Goal: Navigation & Orientation: Understand site structure

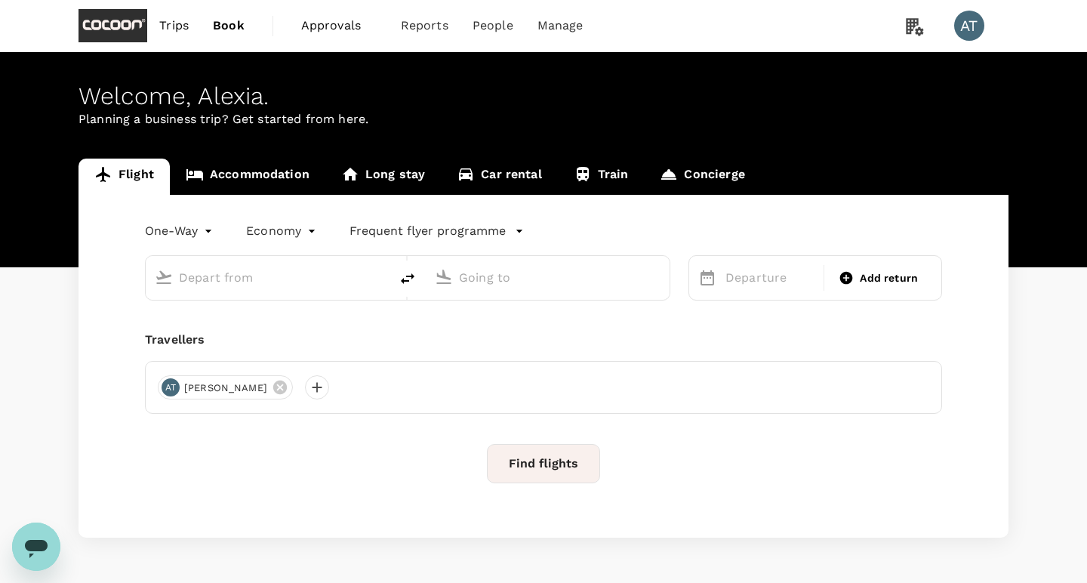
type input "roundtrip"
type input "business"
type input "Singapore Changi (SIN)"
type input "[GEOGRAPHIC_DATA], [GEOGRAPHIC_DATA] (any)"
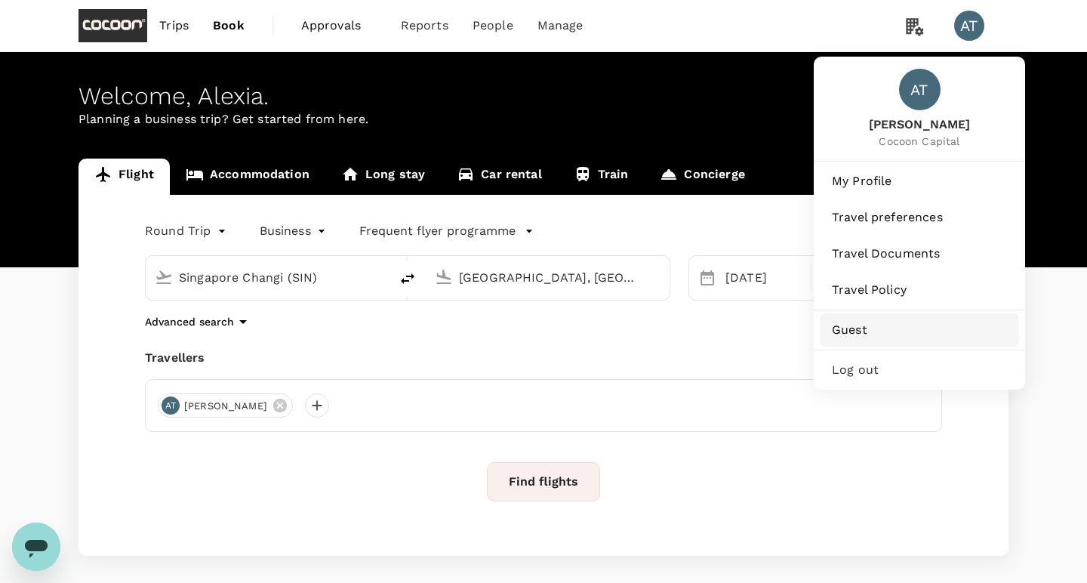
click at [862, 319] on link "Guest" at bounding box center [919, 329] width 199 height 33
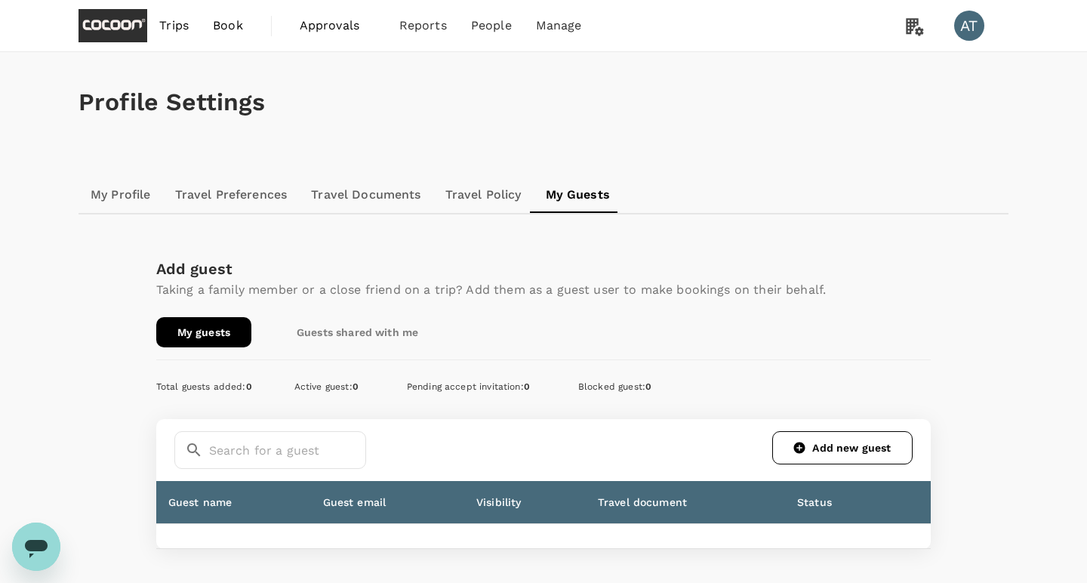
scroll to position [102, 0]
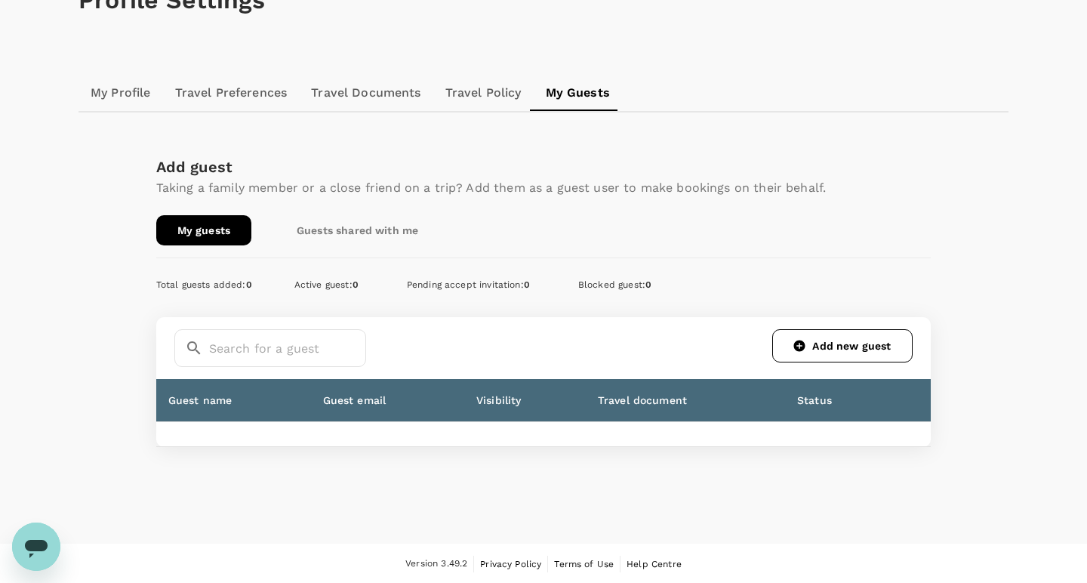
click at [344, 217] on link "Guests shared with me" at bounding box center [358, 230] width 164 height 30
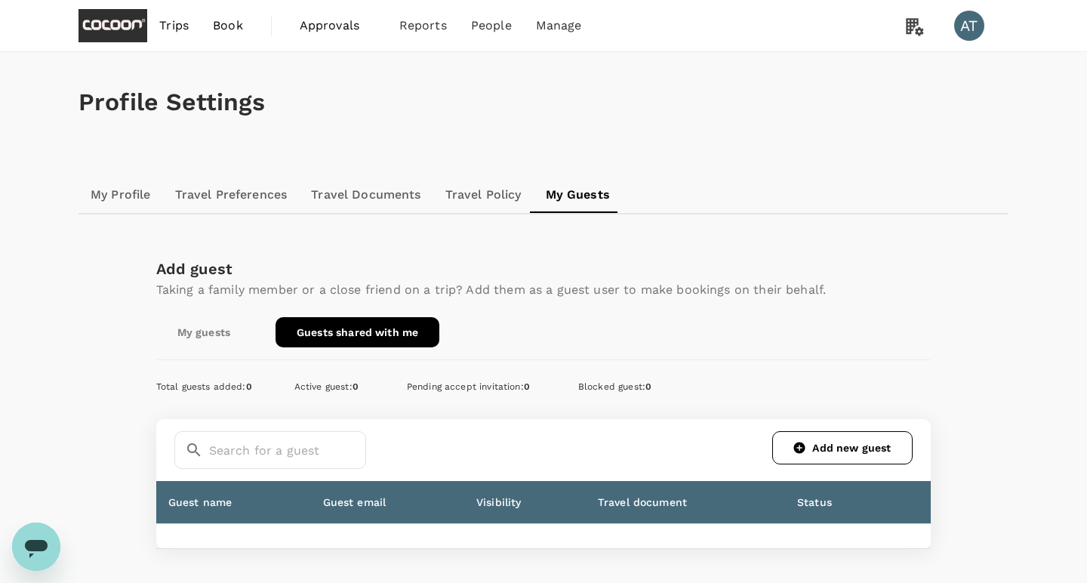
click at [225, 344] on link "My guests" at bounding box center [203, 332] width 95 height 30
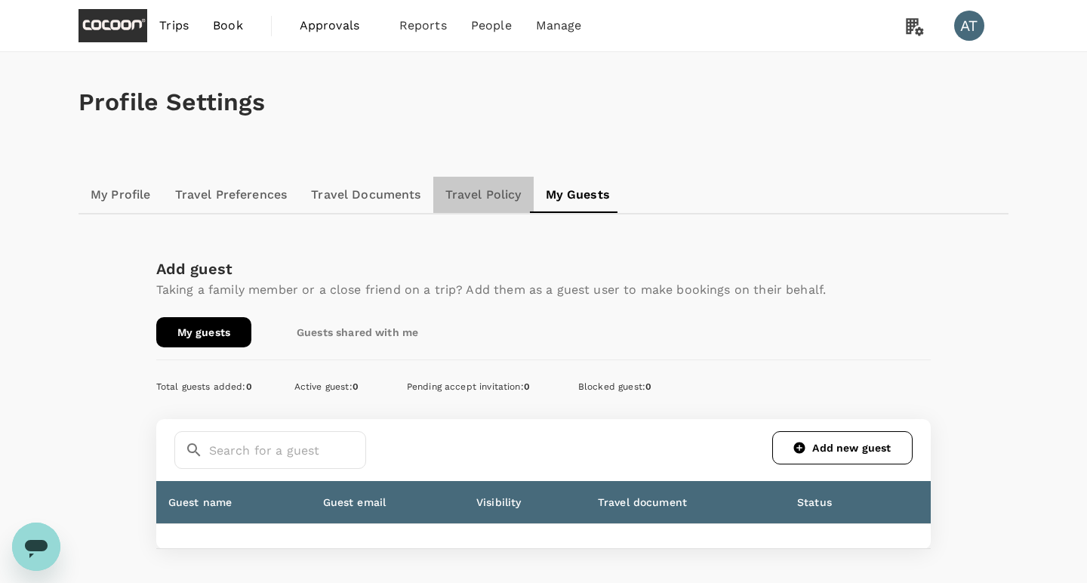
click at [475, 193] on link "Travel Policy" at bounding box center [483, 195] width 100 height 36
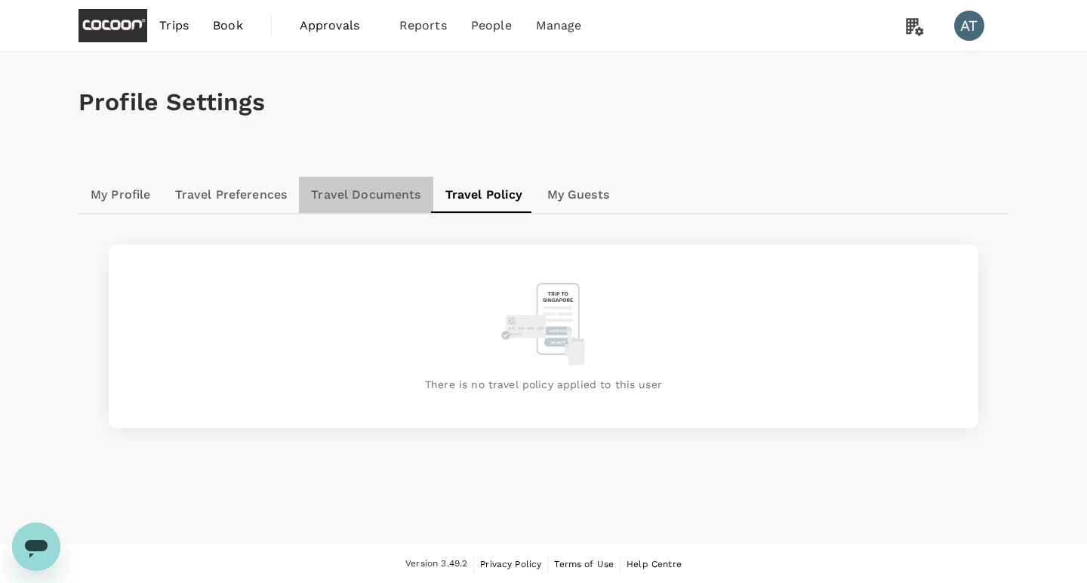
click at [390, 189] on link "Travel Documents" at bounding box center [366, 195] width 134 height 36
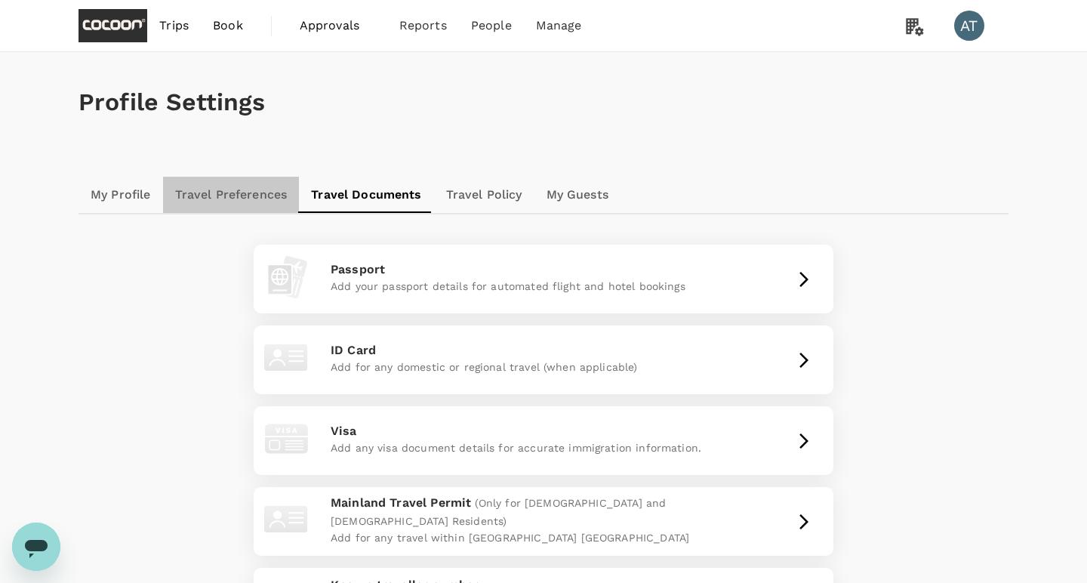
click at [251, 189] on link "Travel Preferences" at bounding box center [231, 195] width 137 height 36
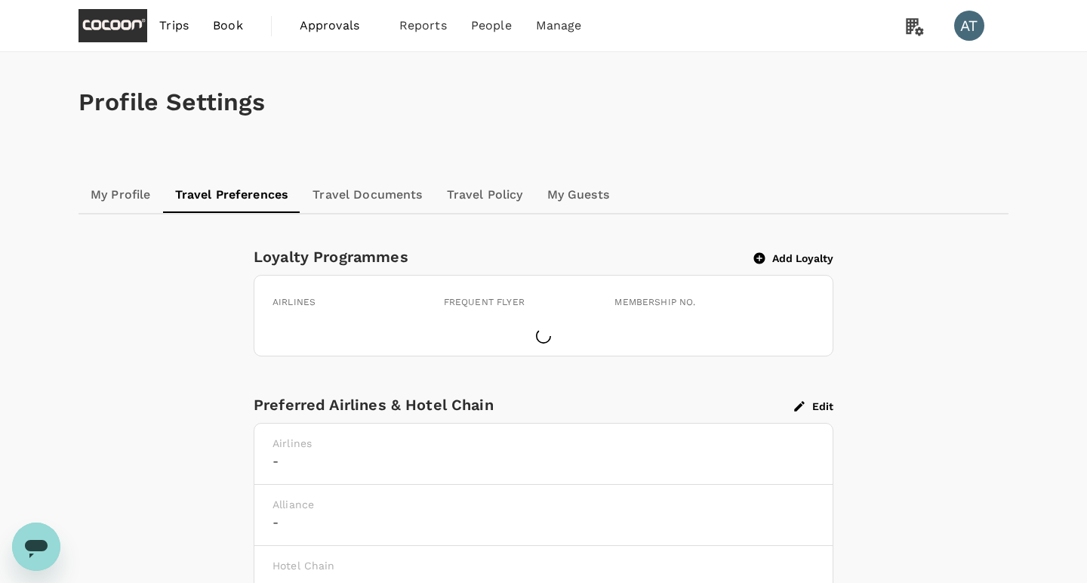
click at [131, 195] on link "My Profile" at bounding box center [121, 195] width 85 height 36
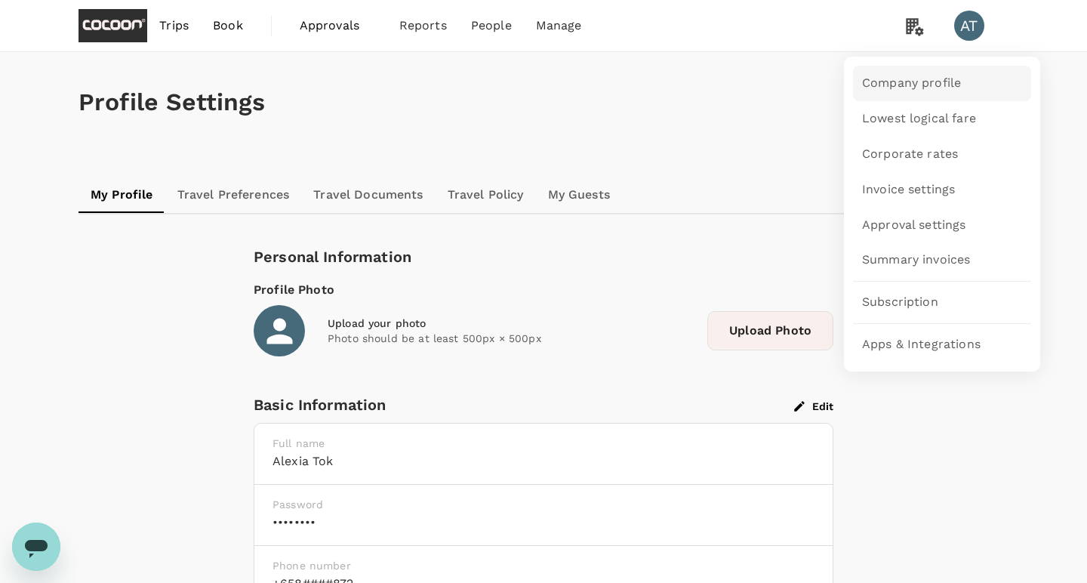
click at [923, 79] on span "Company profile" at bounding box center [911, 83] width 99 height 17
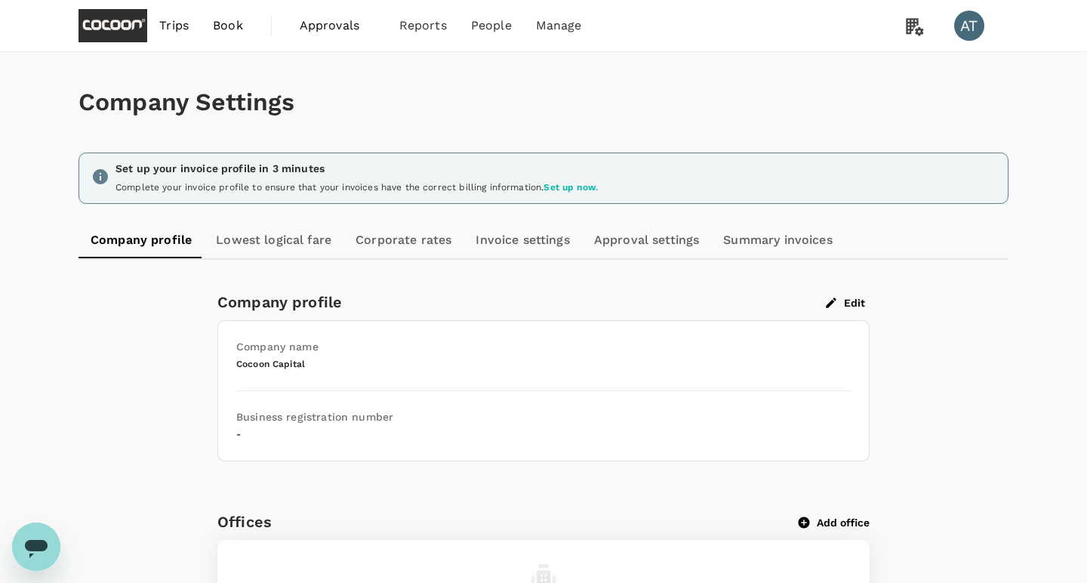
click at [296, 247] on link "Lowest logical fare" at bounding box center [274, 240] width 140 height 36
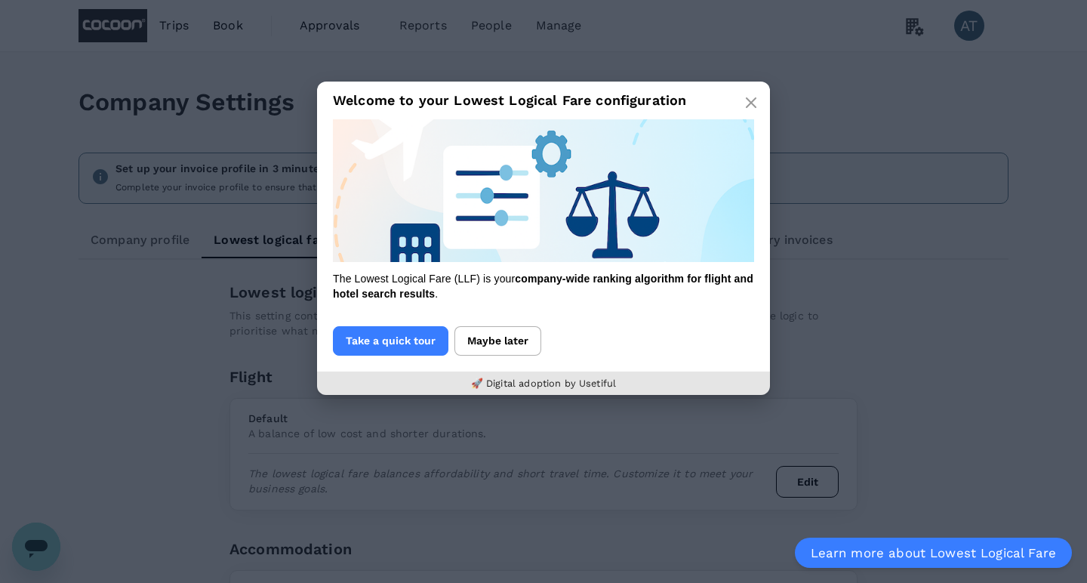
scroll to position [55, 0]
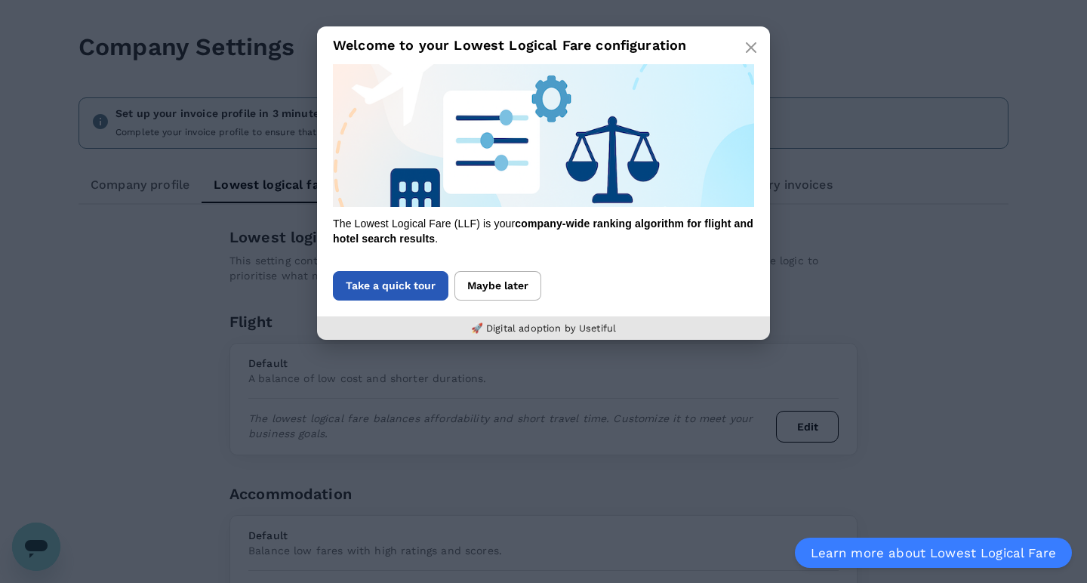
click at [399, 293] on button "Take a quick tour" at bounding box center [391, 285] width 116 height 29
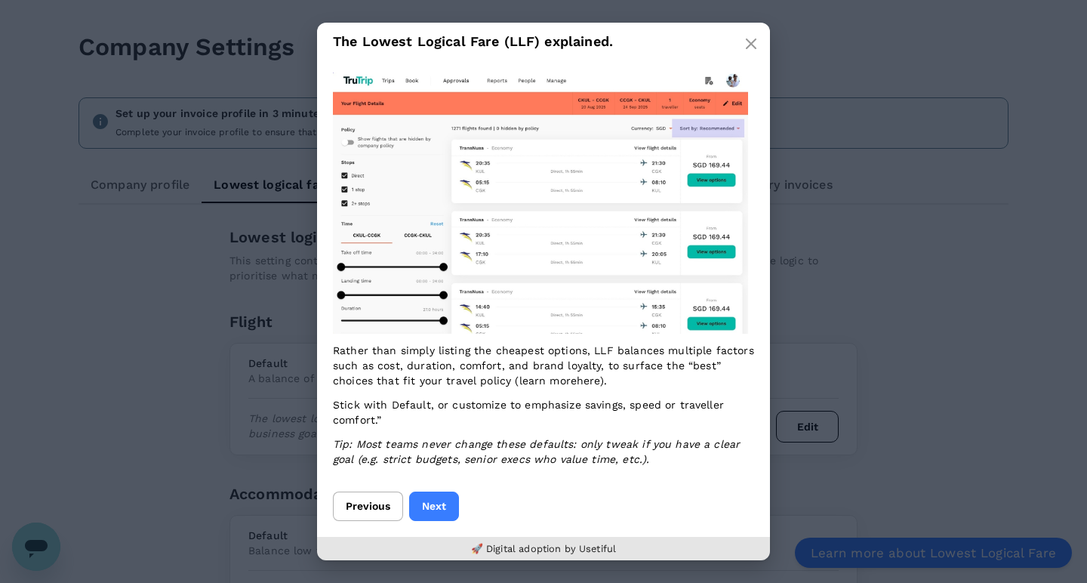
scroll to position [0, 0]
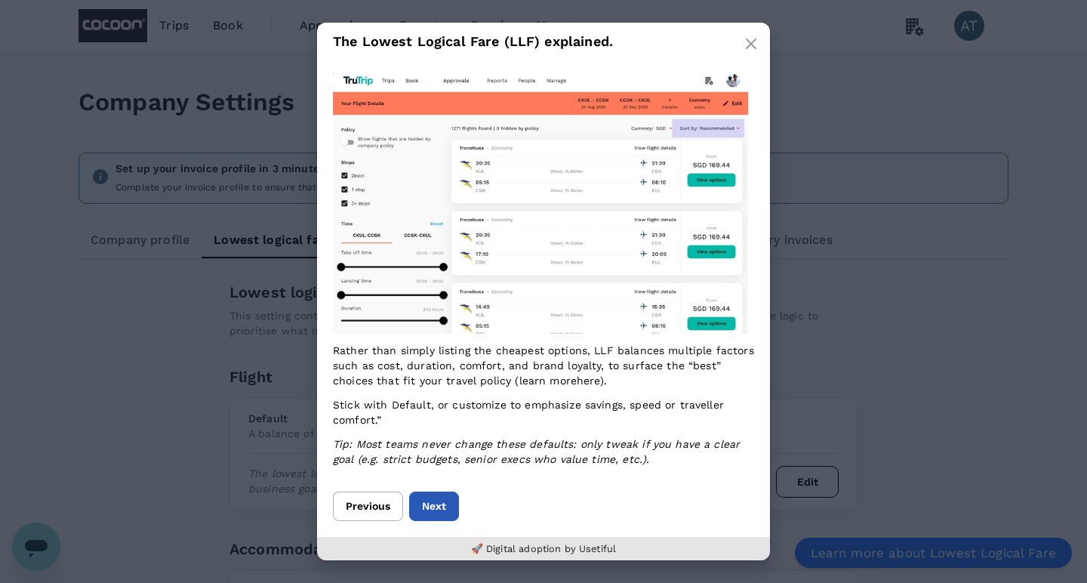
click at [442, 512] on button "Next" at bounding box center [434, 506] width 50 height 29
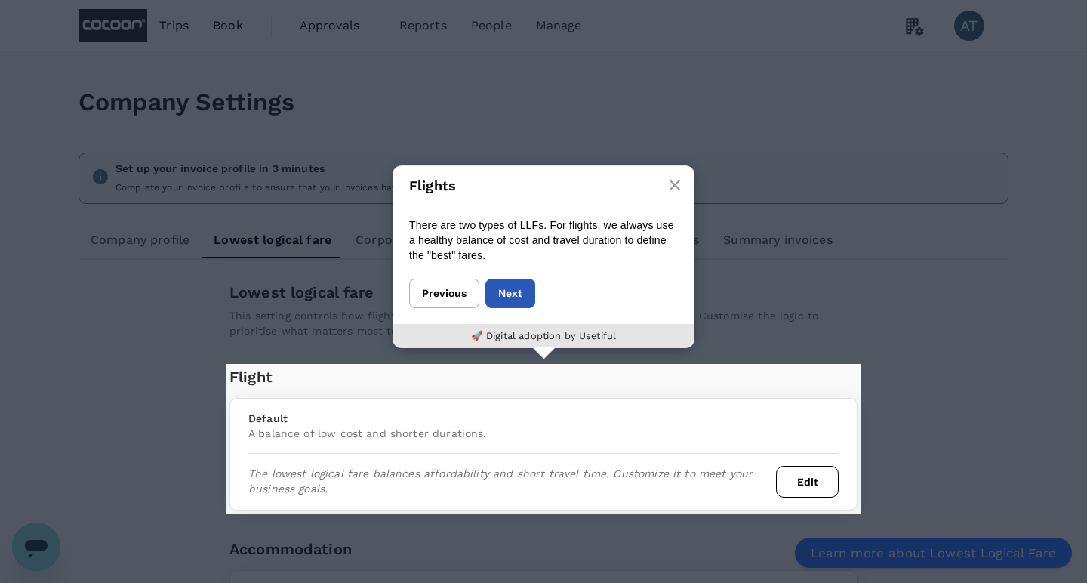
click at [518, 291] on button "Next" at bounding box center [510, 293] width 50 height 29
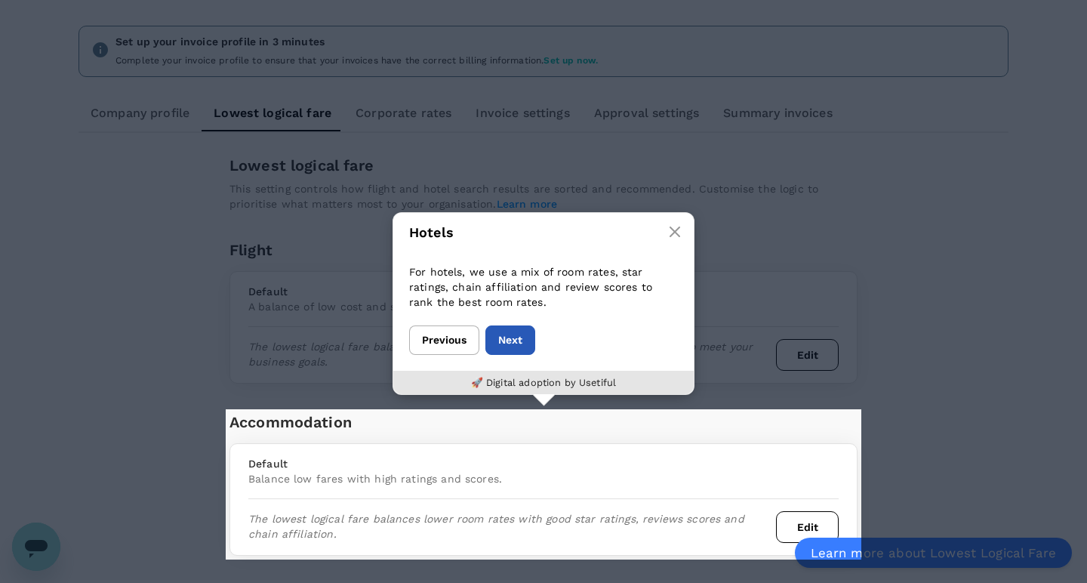
scroll to position [164, 0]
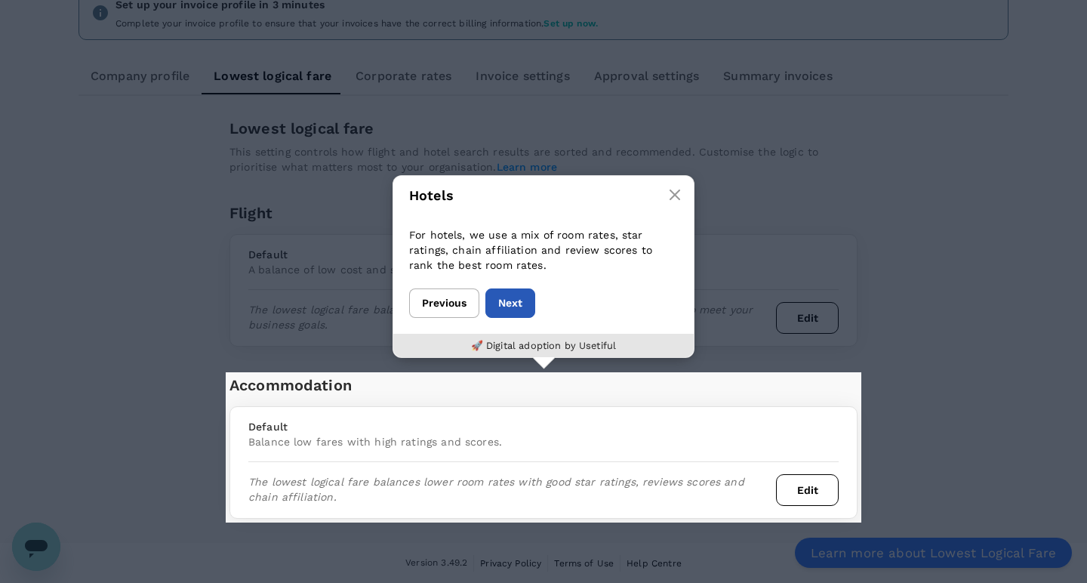
click at [519, 300] on button "Next" at bounding box center [510, 302] width 50 height 29
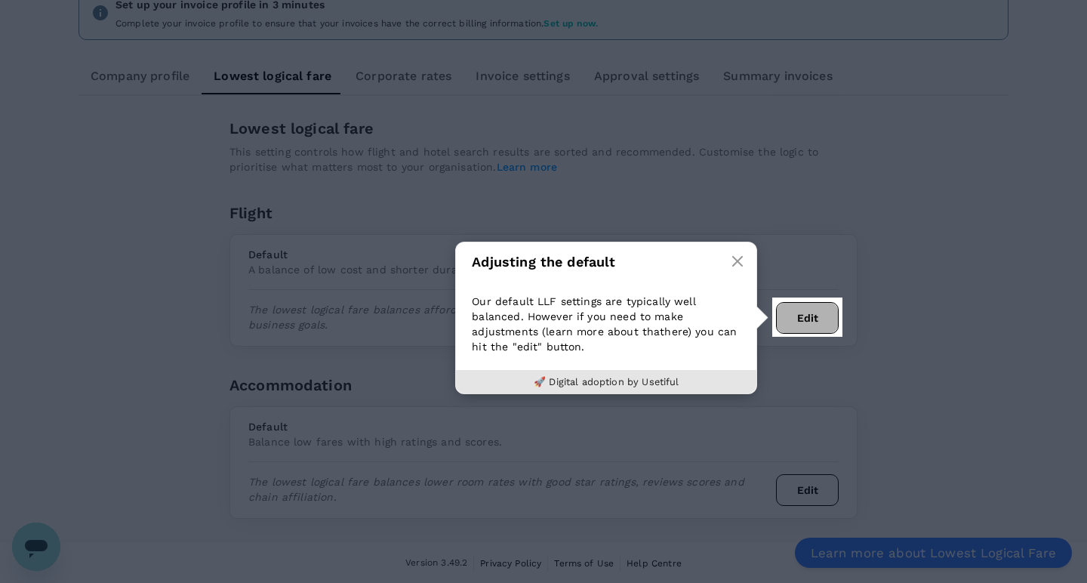
click at [807, 311] on button "Edit" at bounding box center [807, 318] width 63 height 32
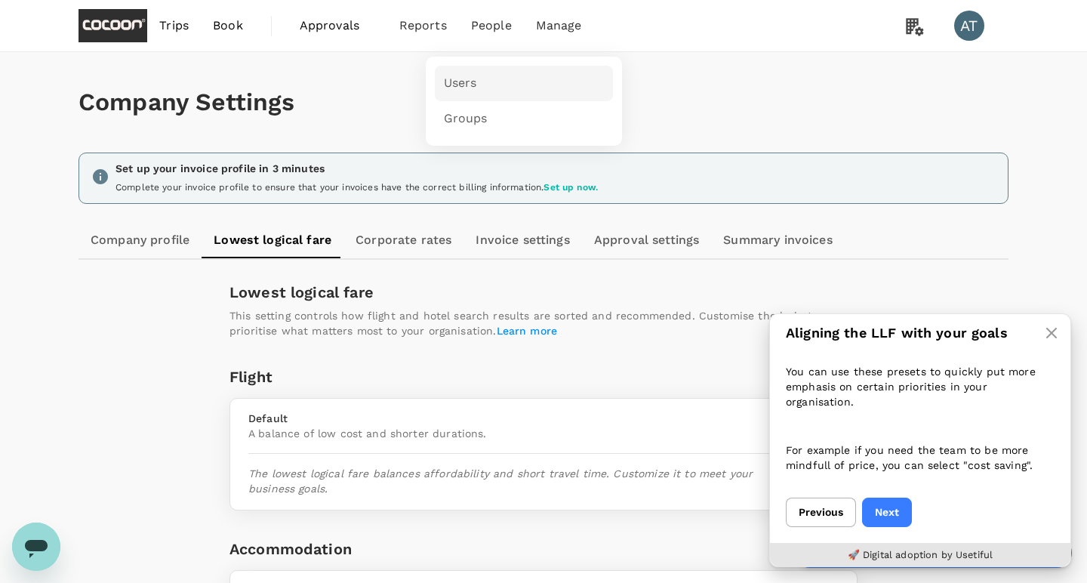
click at [470, 89] on span "Users" at bounding box center [460, 83] width 33 height 17
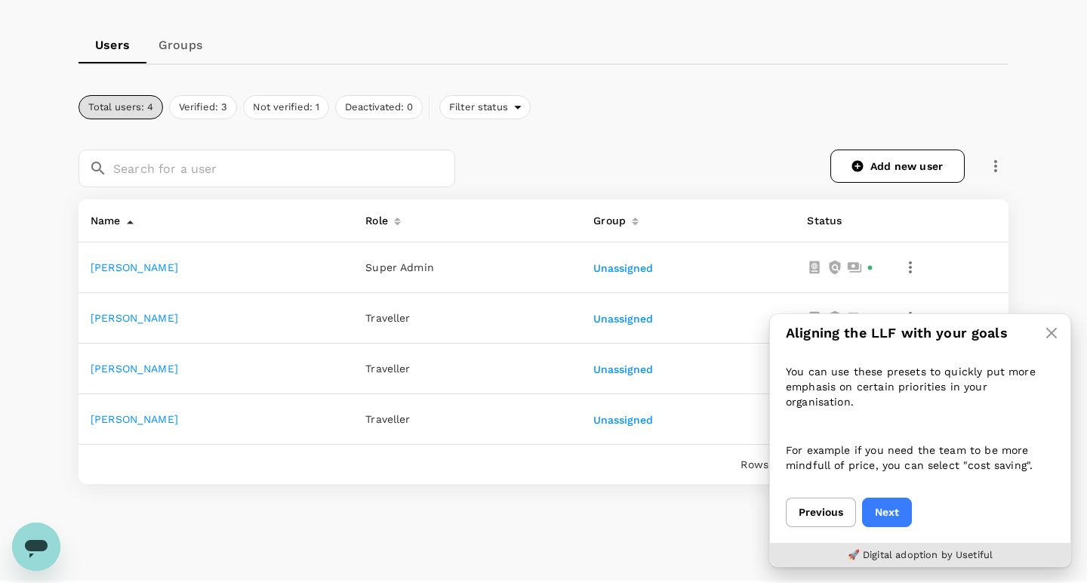
scroll to position [163, 0]
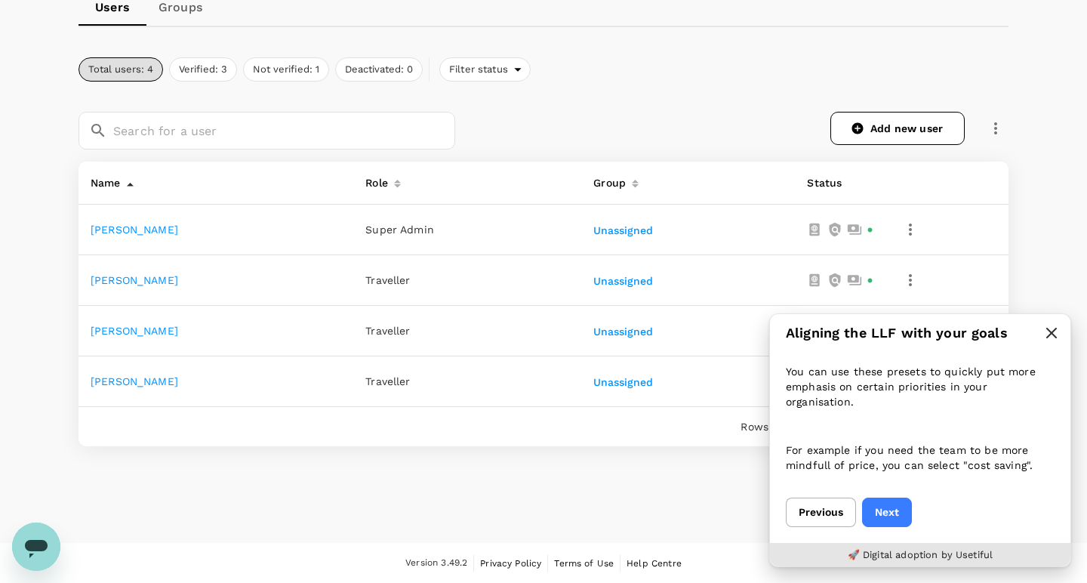
click at [1047, 339] on icon "button" at bounding box center [1052, 333] width 12 height 12
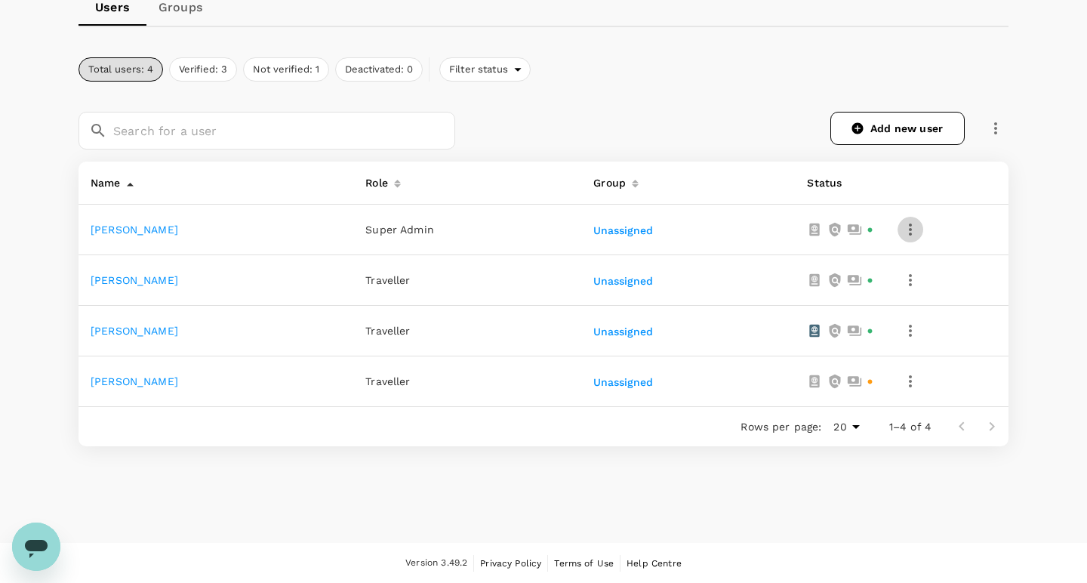
click at [907, 231] on icon "button" at bounding box center [911, 229] width 18 height 18
click at [911, 383] on div at bounding box center [543, 291] width 1087 height 583
click at [398, 230] on span "Super Admin" at bounding box center [399, 229] width 69 height 12
click at [905, 374] on icon "button" at bounding box center [911, 381] width 18 height 18
click at [911, 335] on div at bounding box center [543, 291] width 1087 height 583
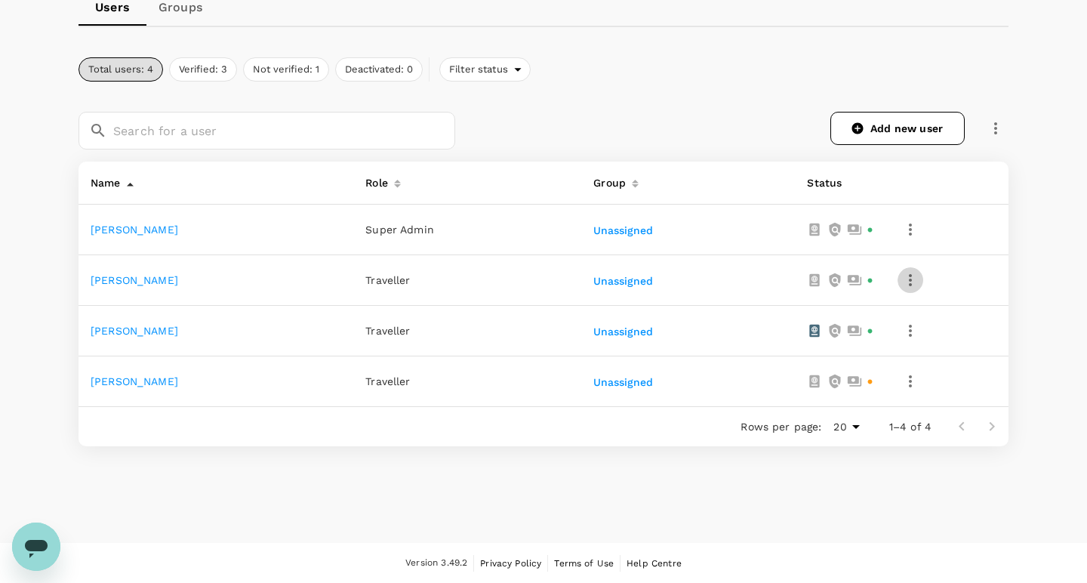
click at [912, 280] on icon "button" at bounding box center [911, 280] width 18 height 18
click at [992, 257] on div at bounding box center [543, 291] width 1087 height 583
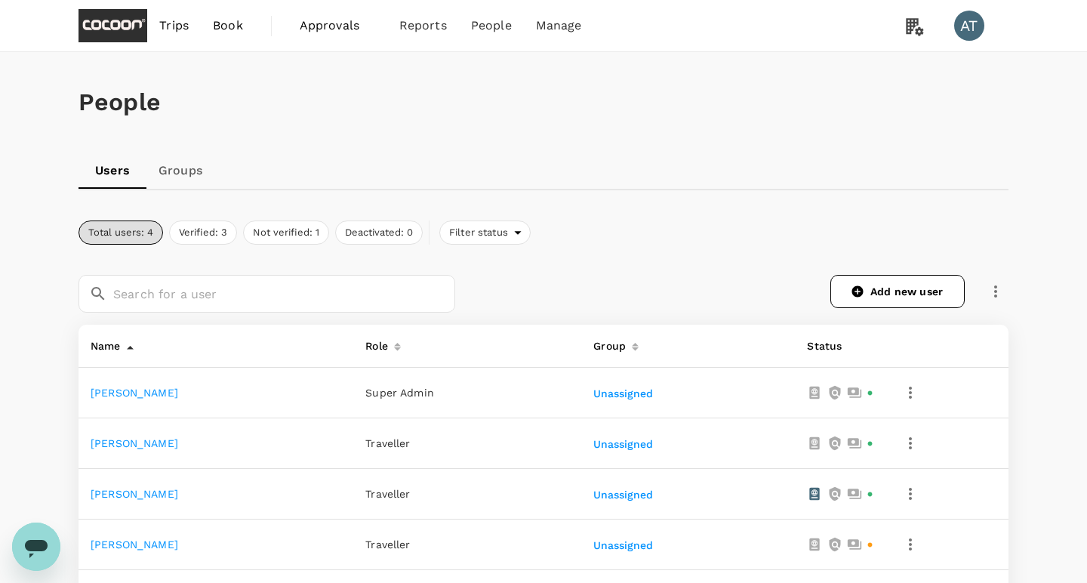
click at [186, 30] on span "Trips" at bounding box center [173, 26] width 29 height 18
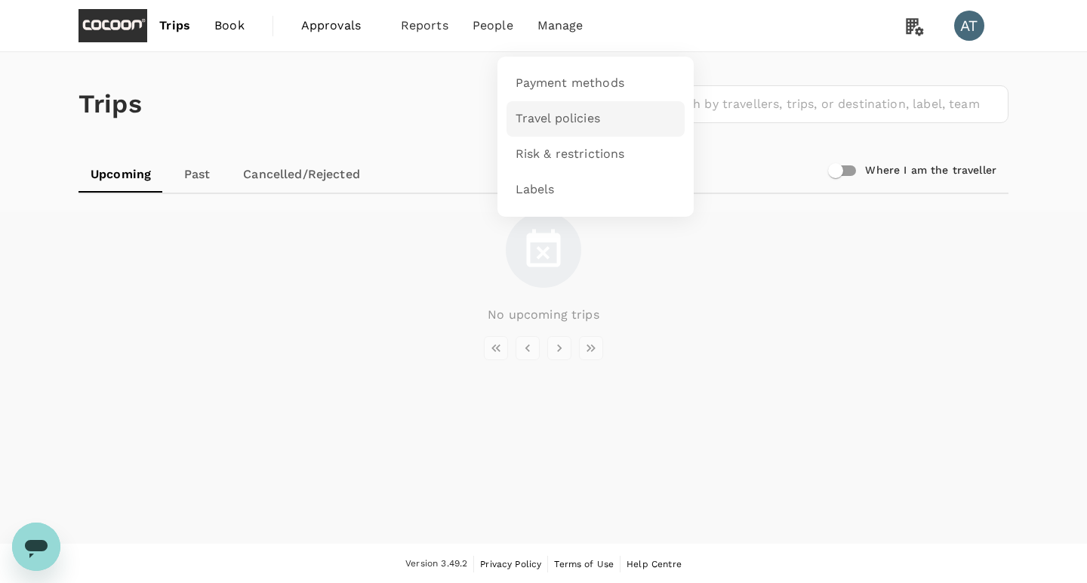
click at [548, 106] on link "Travel policies" at bounding box center [596, 118] width 178 height 35
